Goal: Find specific page/section: Find specific page/section

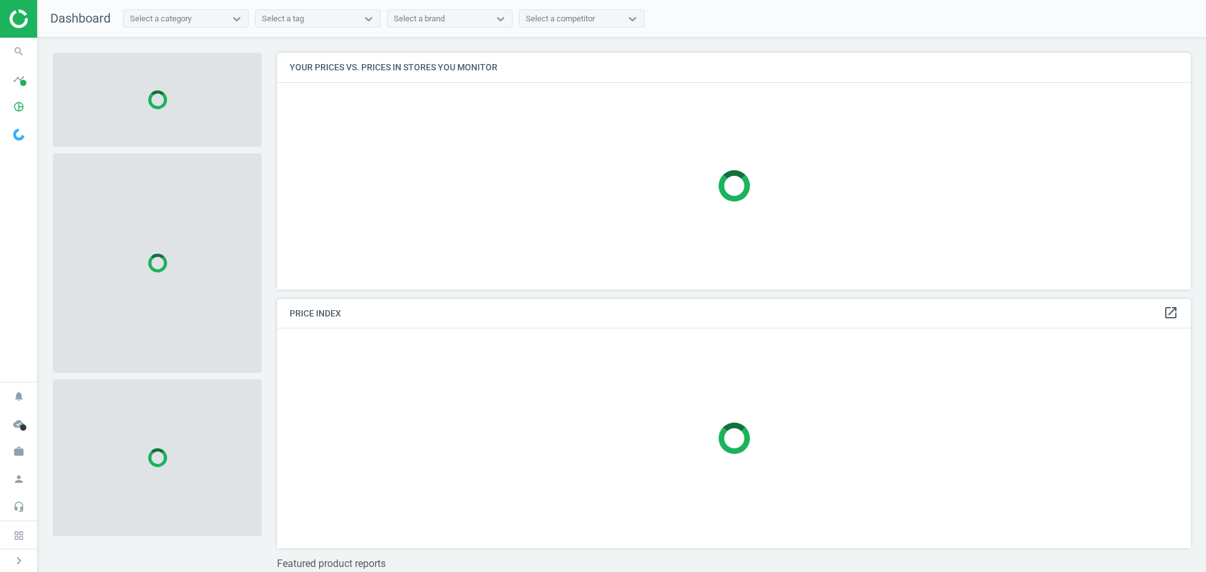
scroll to position [256, 924]
click at [16, 54] on icon "search" at bounding box center [19, 52] width 24 height 24
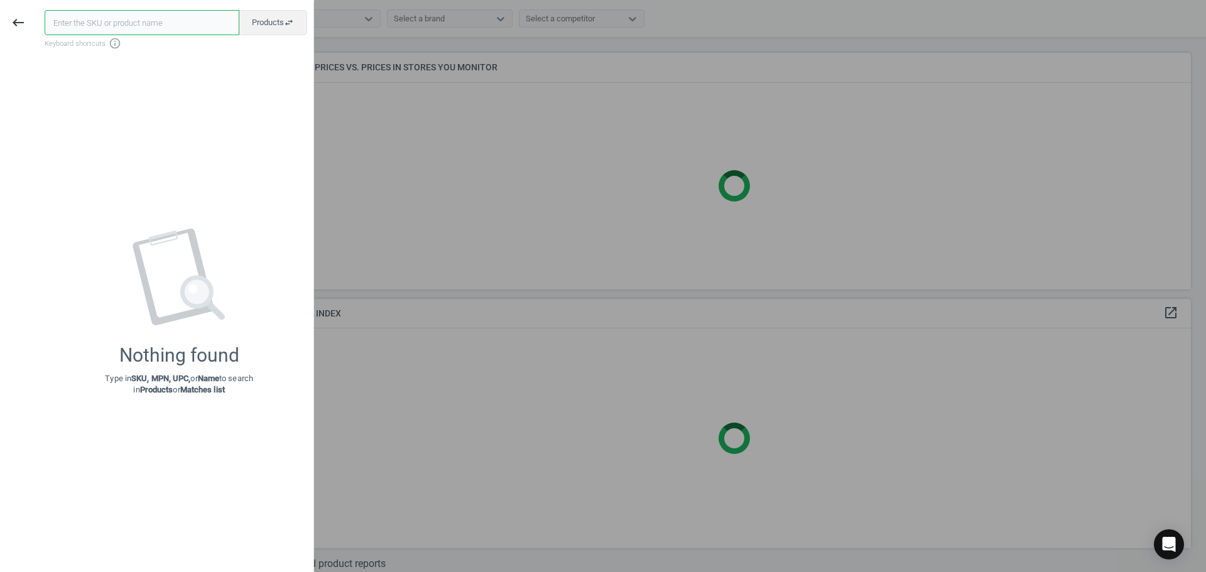
click at [82, 28] on input "text" at bounding box center [142, 22] width 195 height 25
paste input "13825188"
type input "13825188"
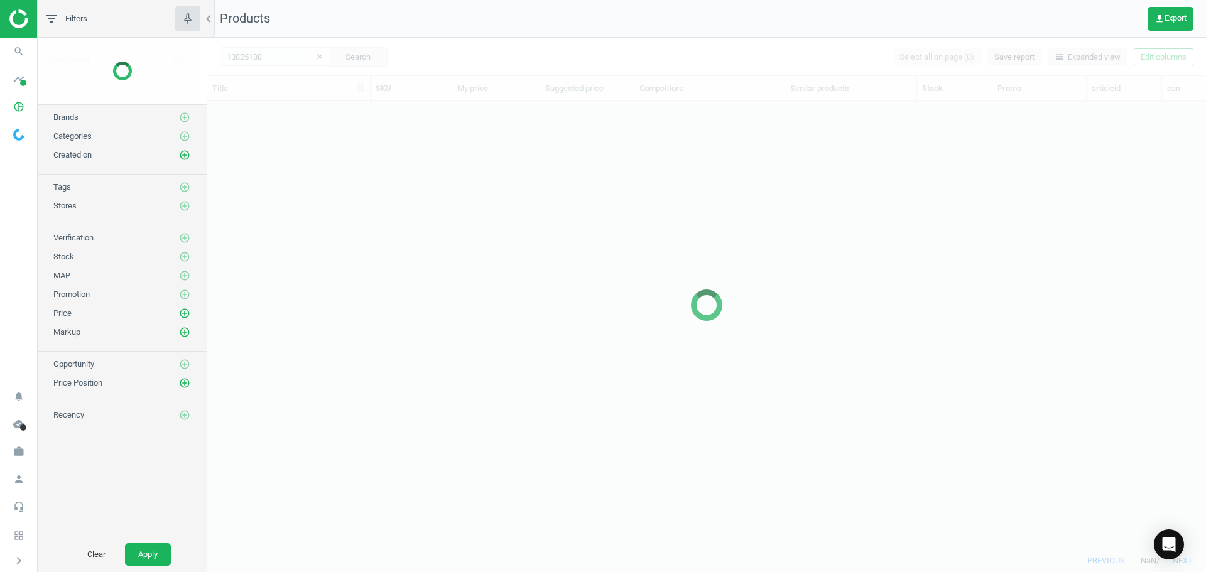
scroll to position [428, 990]
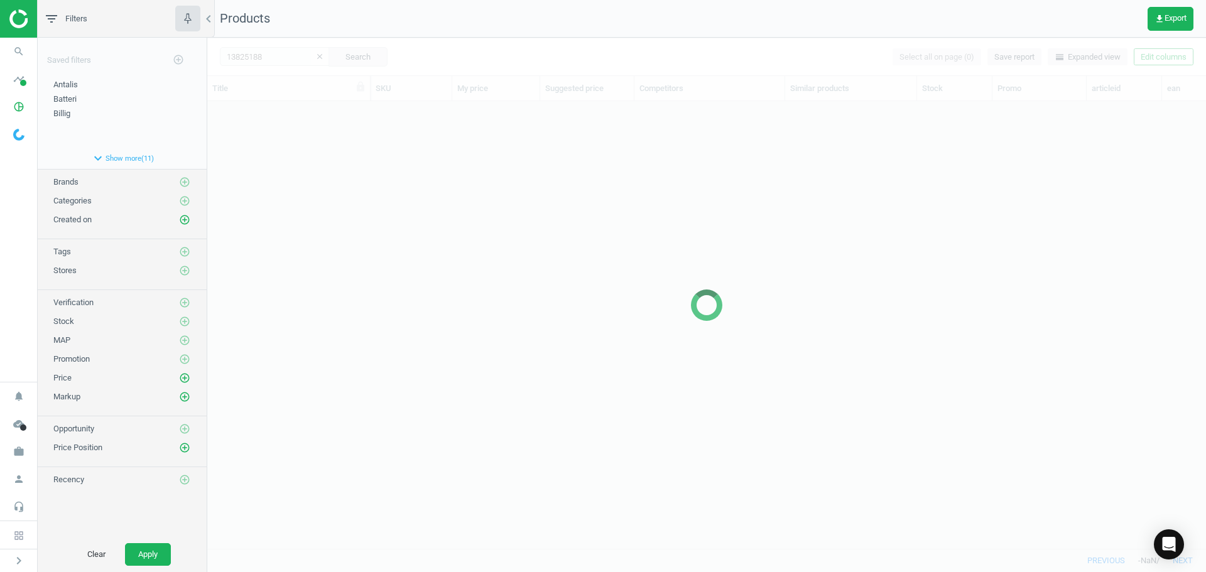
click at [282, 243] on div at bounding box center [706, 305] width 999 height 535
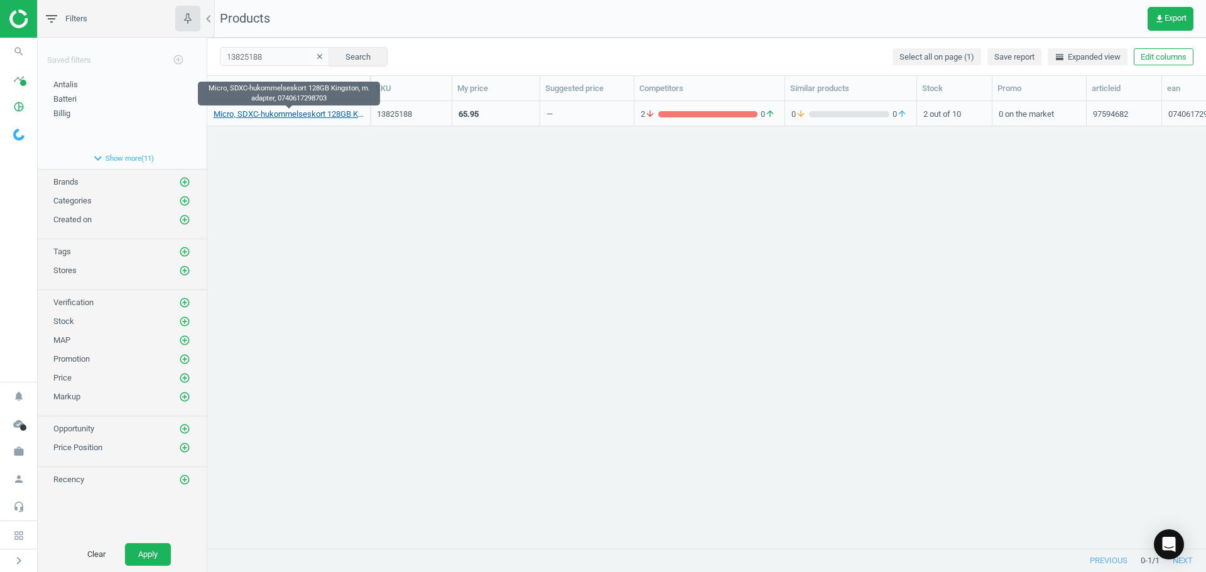
click at [287, 111] on link "Micro, SDXC-hukommelseskort 128GB Kingston, m. adapter, 0740617298703" at bounding box center [289, 114] width 150 height 11
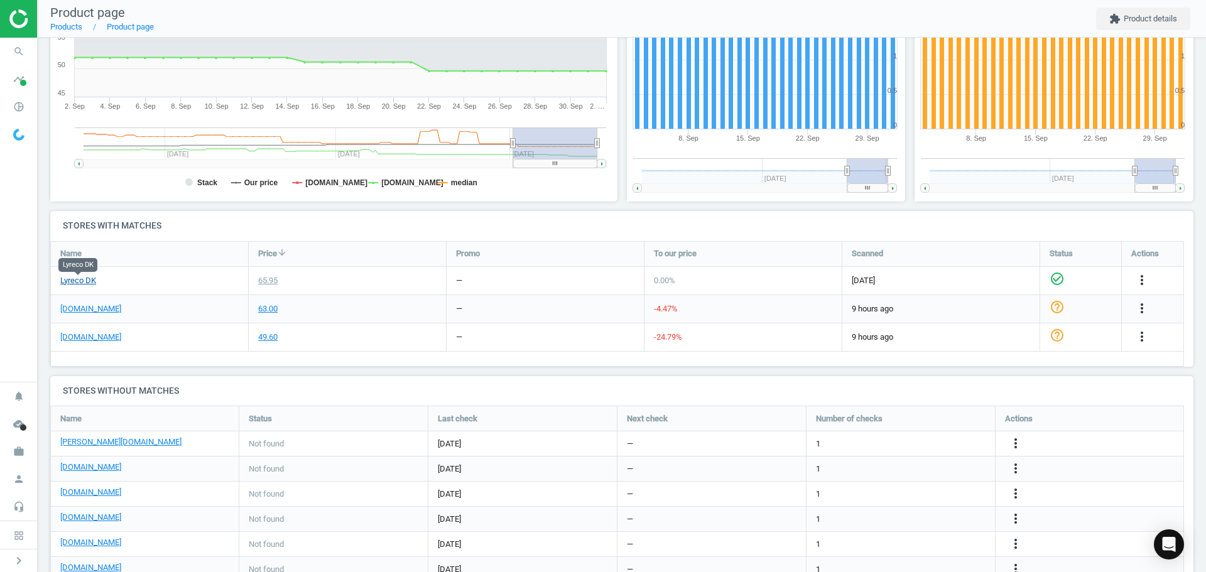
click at [85, 280] on link "Lyreco DK" at bounding box center [78, 280] width 36 height 11
